Goal: Transaction & Acquisition: Purchase product/service

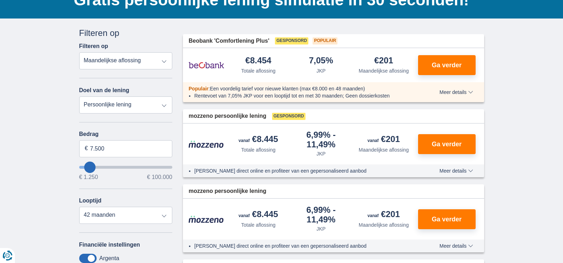
scroll to position [60, 0]
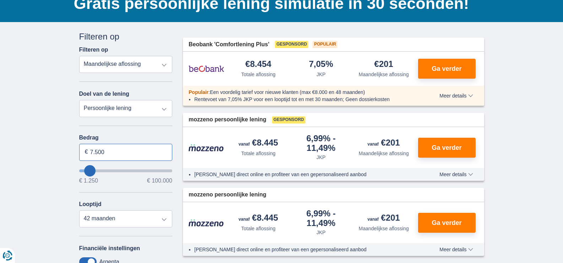
click at [109, 148] on input "7.500" at bounding box center [125, 152] width 93 height 17
type input "3250"
type input "3.250"
select select "30"
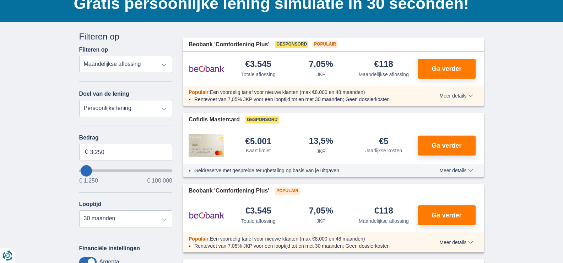
type input "1.250"
type input "1250"
select select "24"
type input "1250"
click at [85, 172] on input "wantToBorrow" at bounding box center [125, 170] width 93 height 3
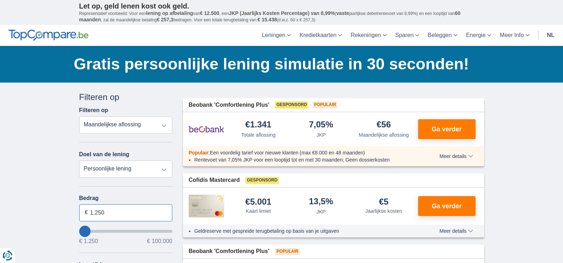
click at [100, 210] on input "1.250" at bounding box center [125, 212] width 93 height 17
click at [109, 212] on input "1.250" at bounding box center [125, 212] width 93 height 17
type input "1.500"
type input "1250"
click at [436, 127] on span "Ga verder" at bounding box center [447, 129] width 30 height 6
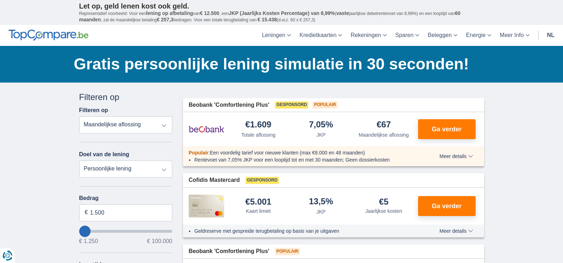
scroll to position [60, 0]
